Goal: Complete application form: Complete application form

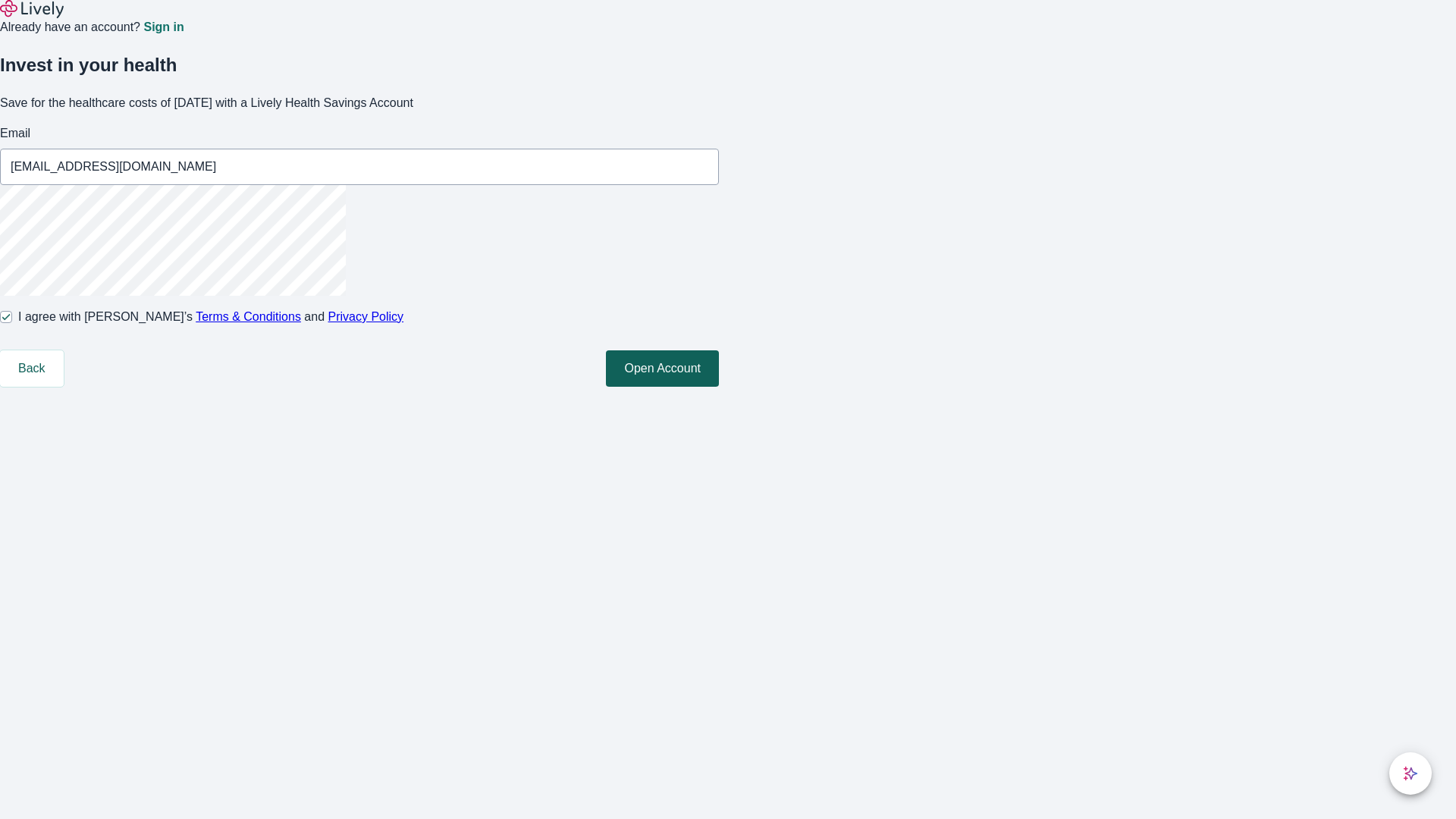
click at [719, 387] on button "Open Account" at bounding box center [662, 368] width 113 height 36
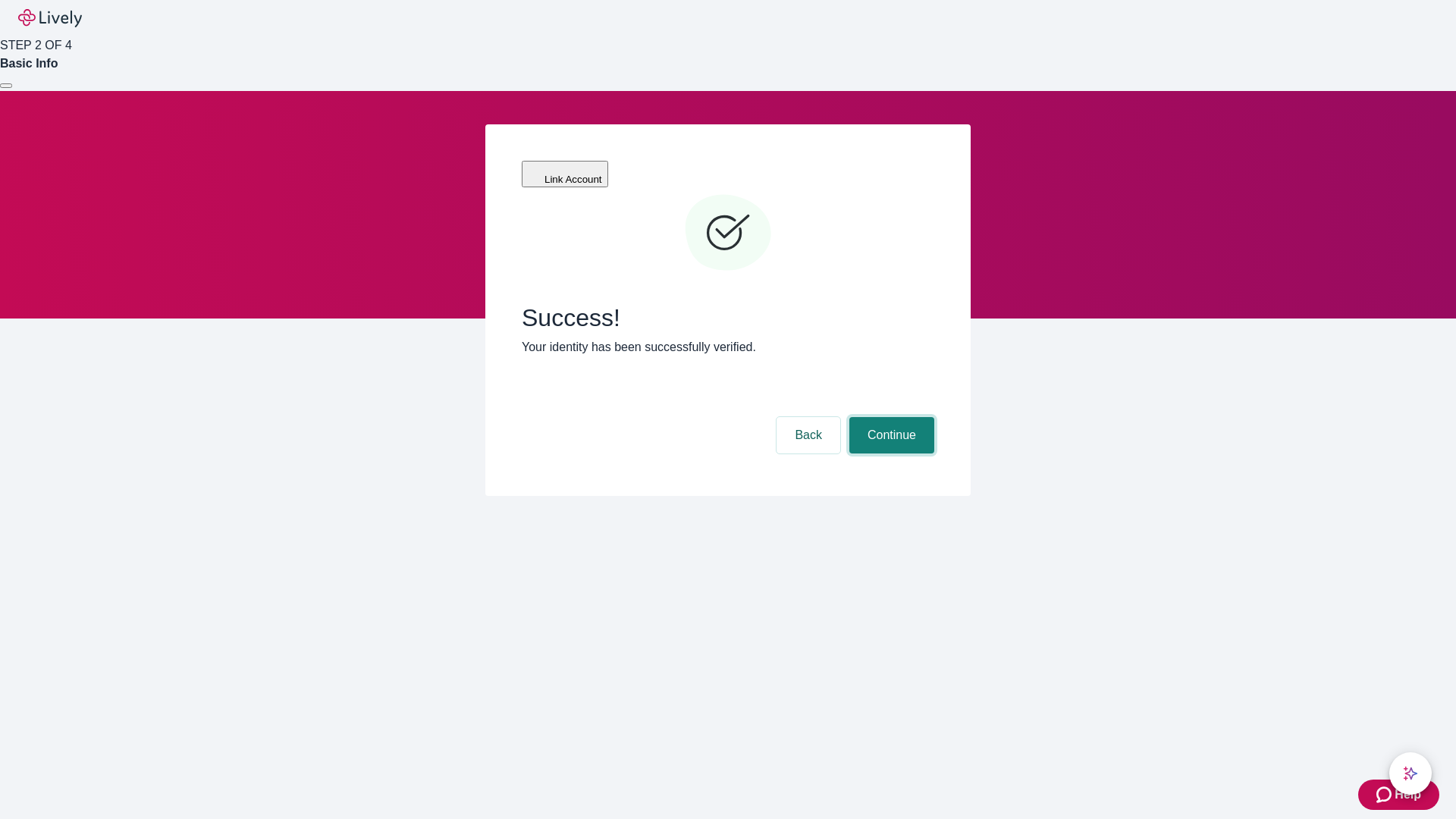
click at [890, 417] on button "Continue" at bounding box center [892, 434] width 85 height 36
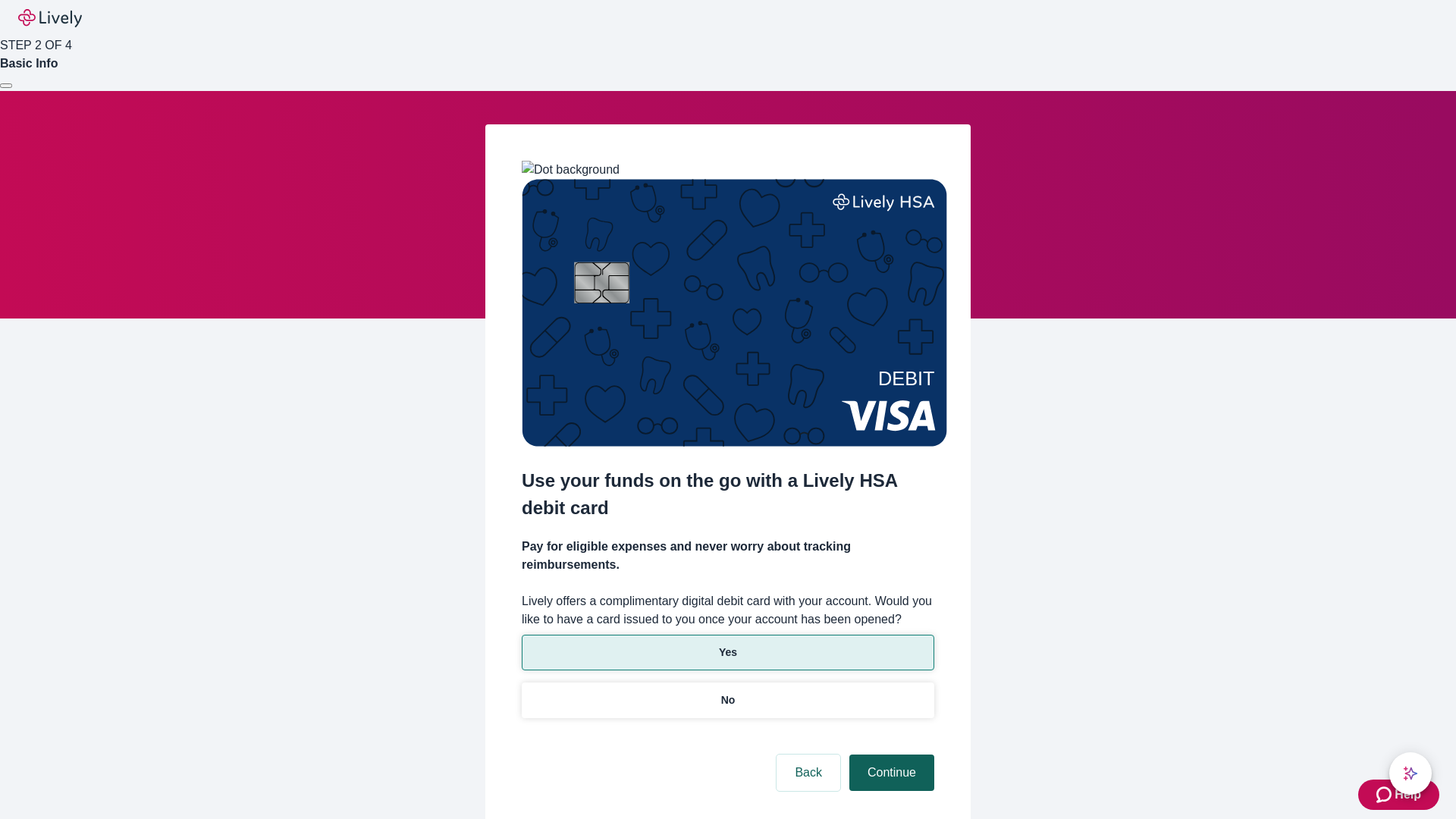
click at [727, 644] on p "Yes" at bounding box center [728, 652] width 18 height 16
click at [890, 754] on button "Continue" at bounding box center [892, 772] width 85 height 36
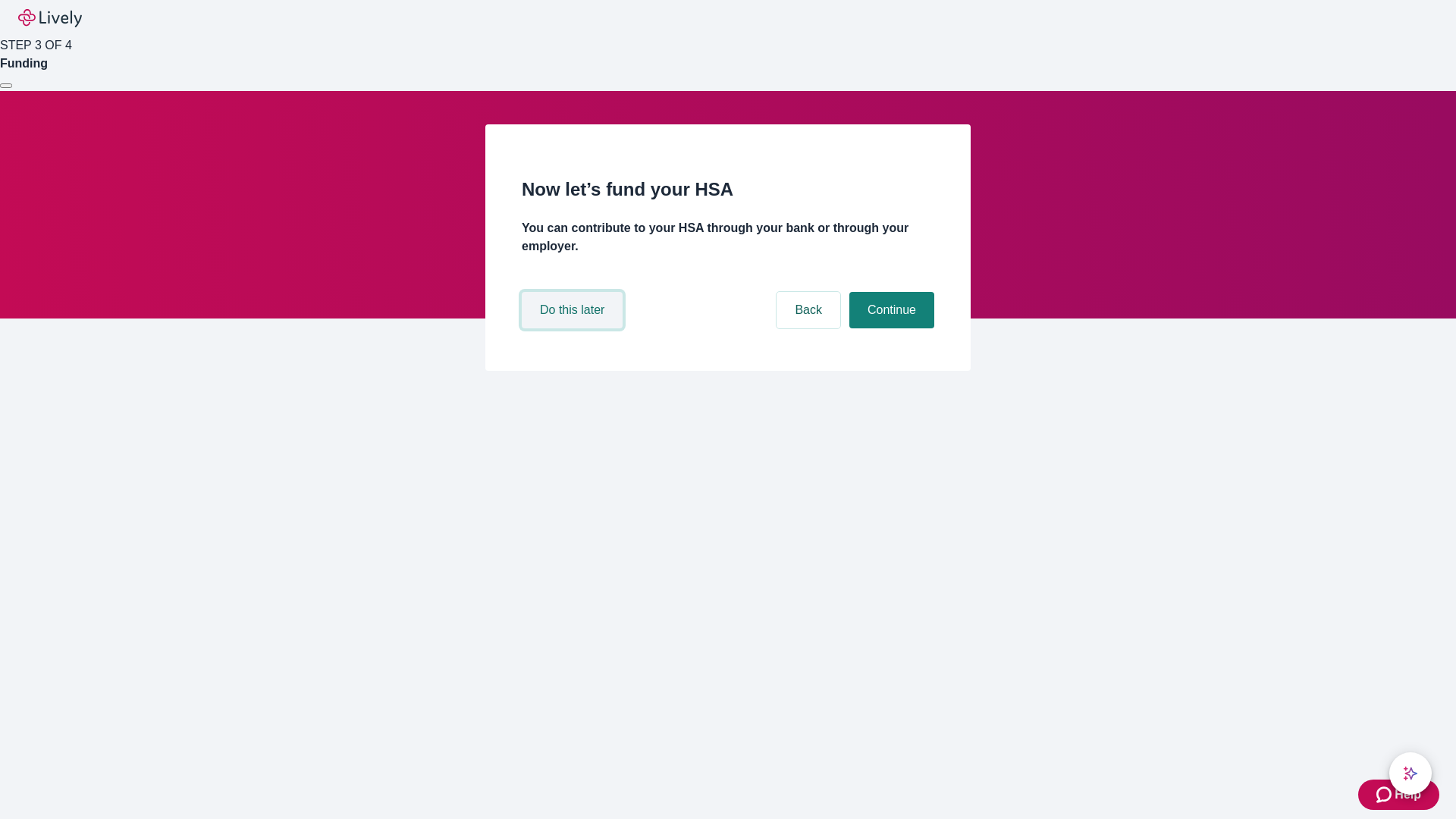
click at [574, 329] on button "Do this later" at bounding box center [572, 309] width 101 height 36
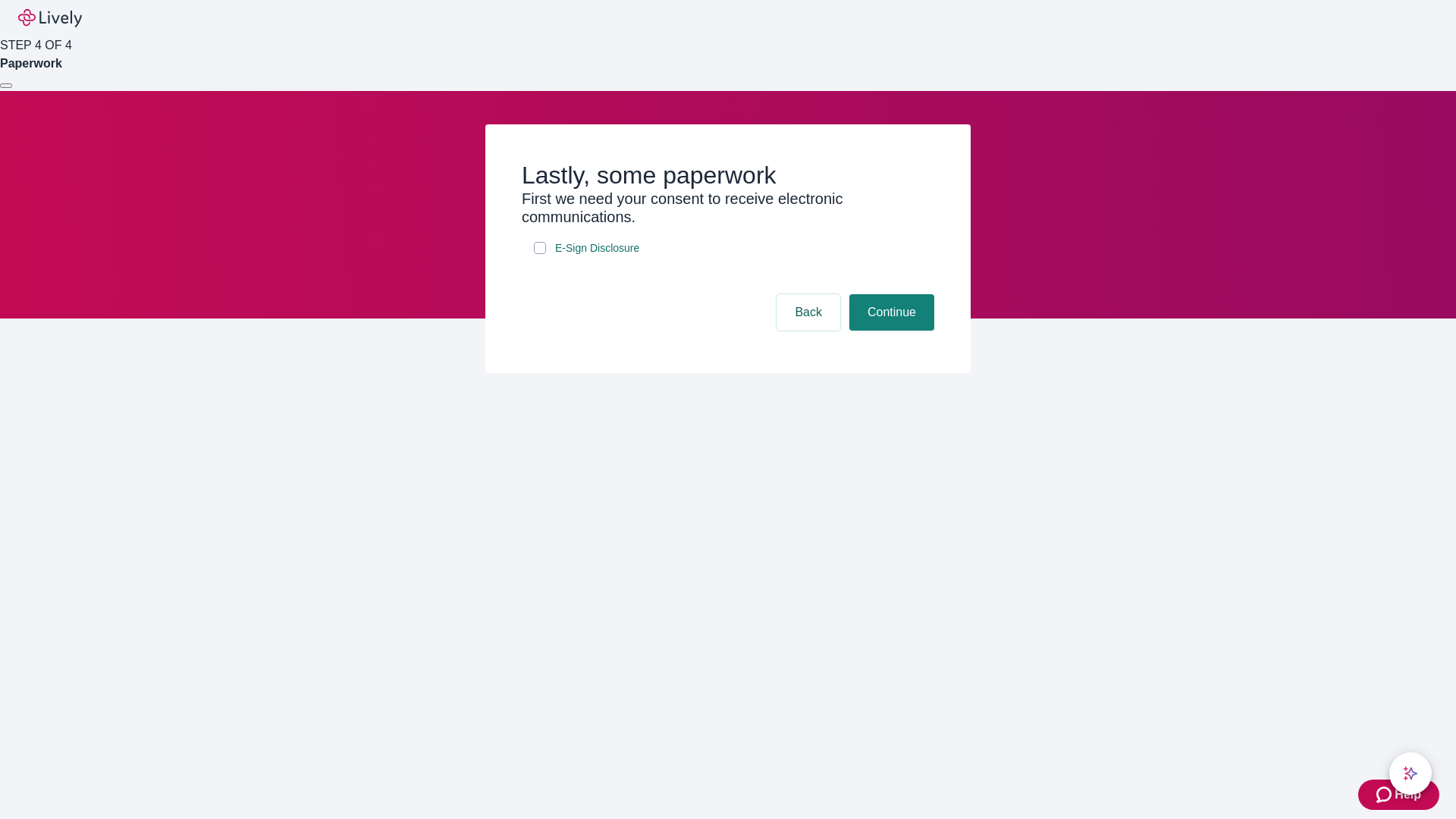
click at [540, 254] on input "E-Sign Disclosure" at bounding box center [540, 248] width 12 height 12
checkbox input "true"
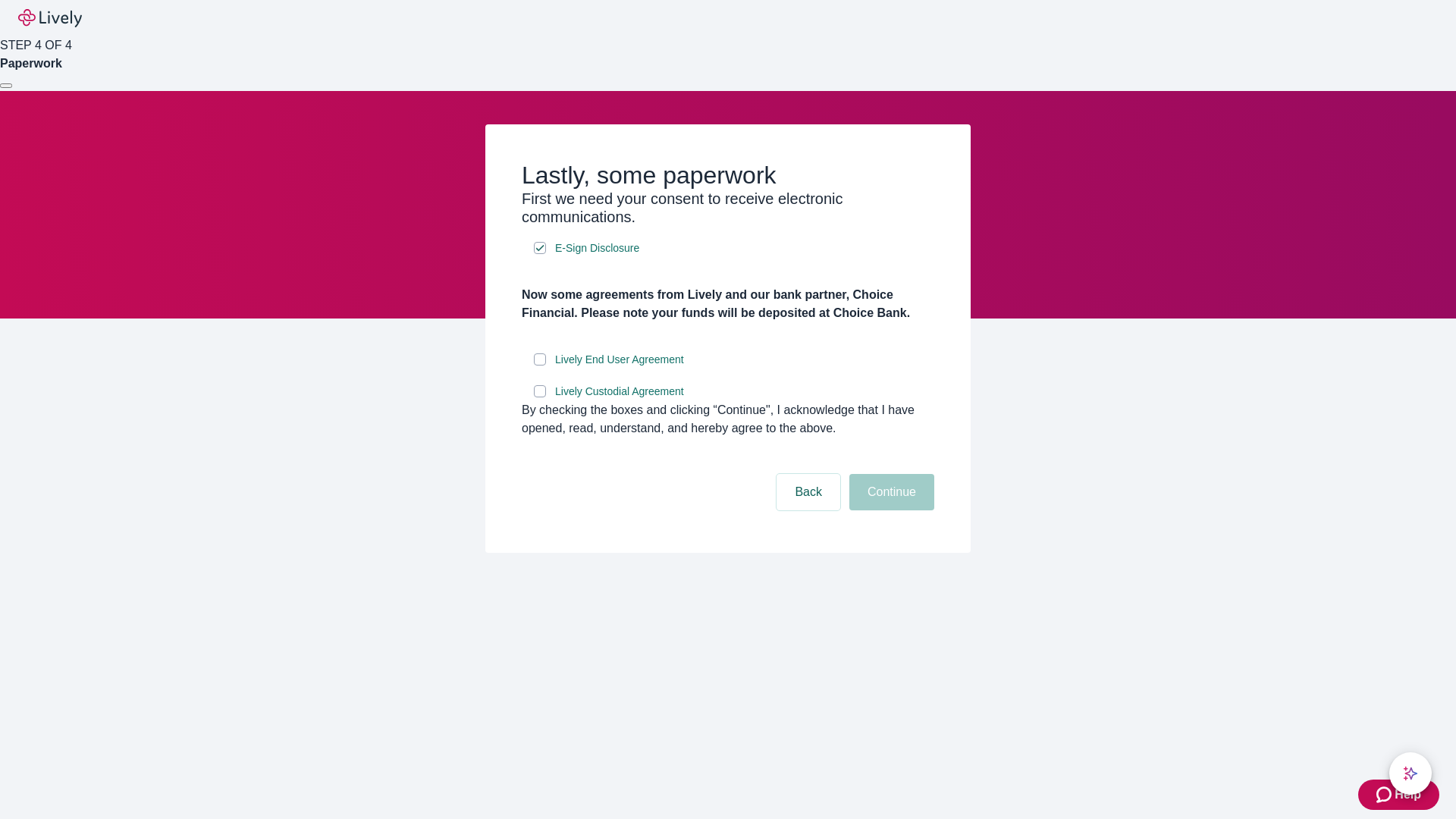
click at [540, 366] on input "Lively End User Agreement" at bounding box center [540, 359] width 12 height 12
checkbox input "true"
click at [540, 397] on input "Lively Custodial Agreement" at bounding box center [540, 391] width 12 height 12
checkbox input "true"
click at [890, 511] on button "Continue" at bounding box center [892, 491] width 85 height 36
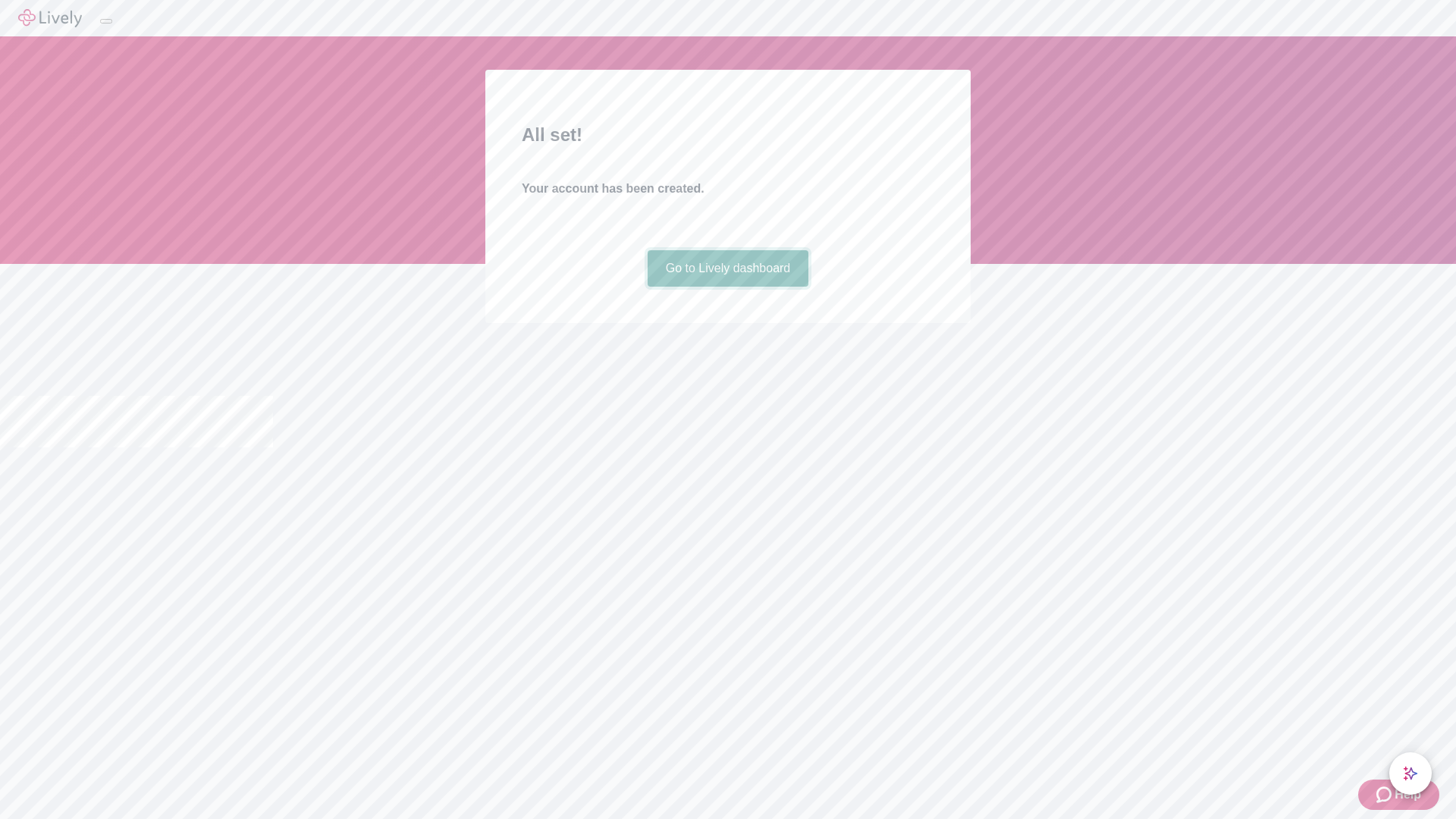
click at [727, 286] on link "Go to Lively dashboard" at bounding box center [729, 268] width 162 height 36
